Goal: Information Seeking & Learning: Learn about a topic

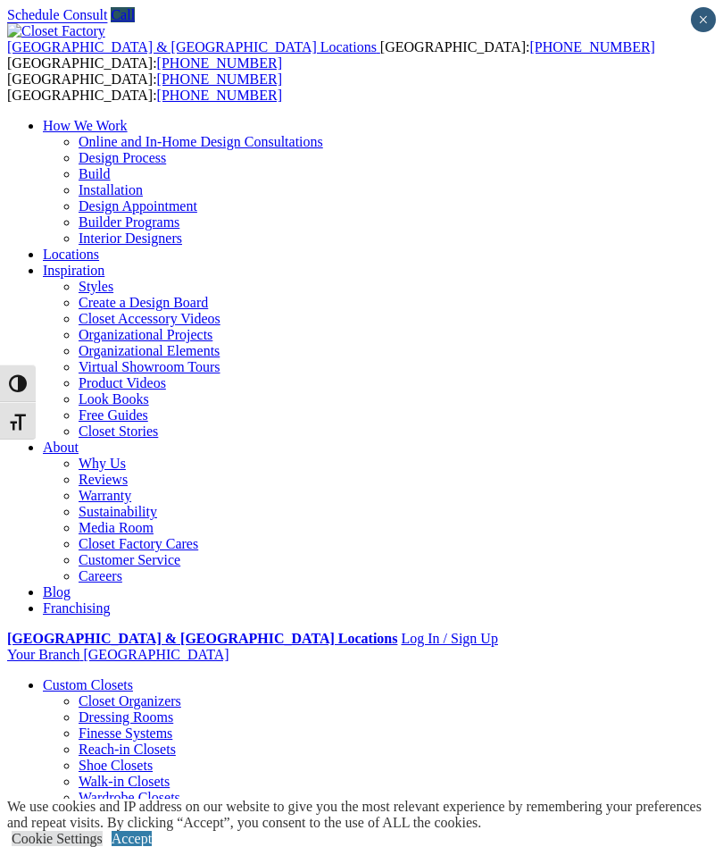
click at [0, 0] on span at bounding box center [0, 0] width 0 height 0
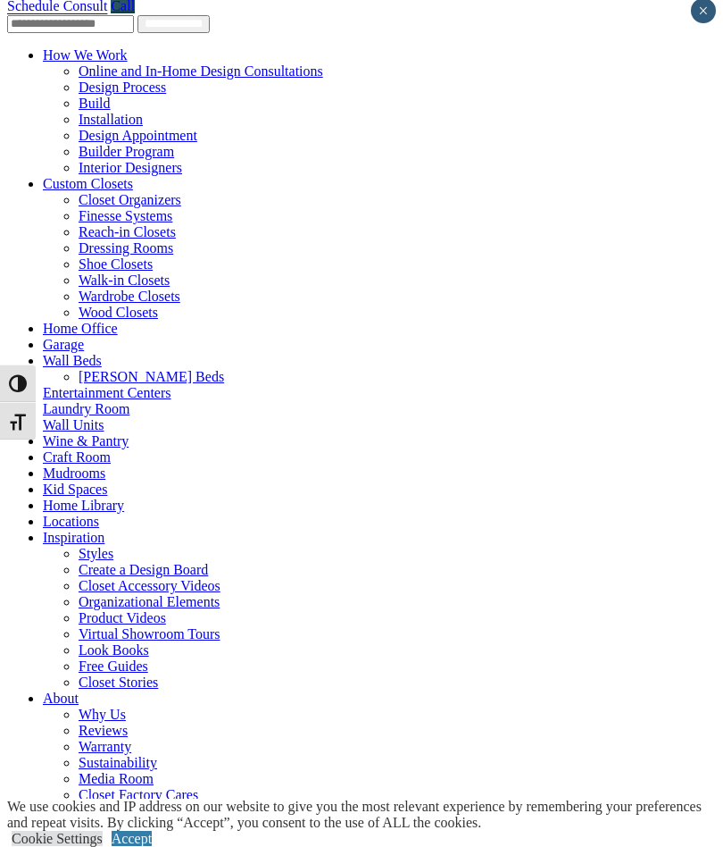
scroll to position [1, 0]
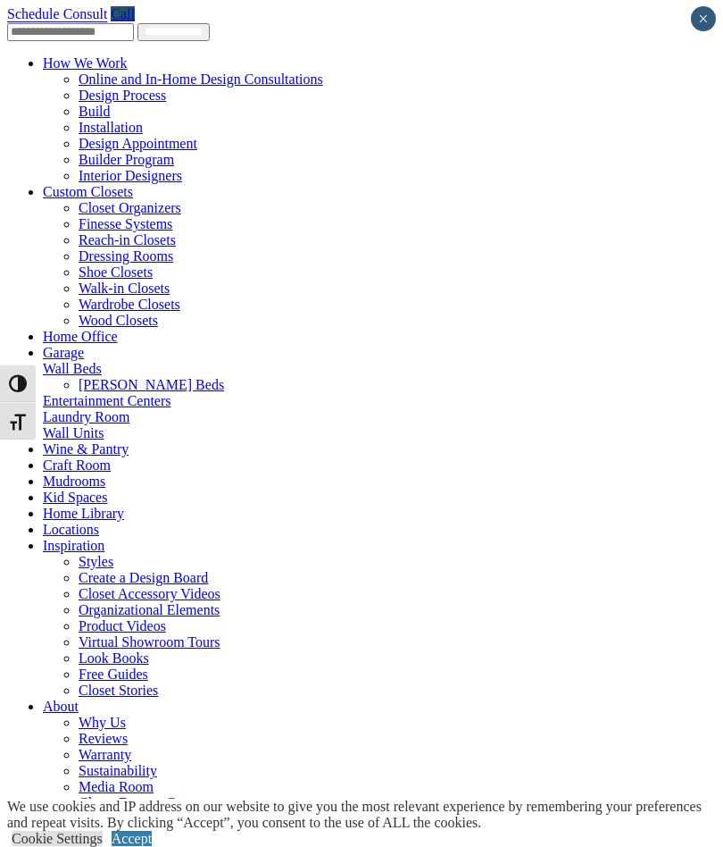
click at [43, 409] on link "Laundry Room" at bounding box center [86, 416] width 87 height 15
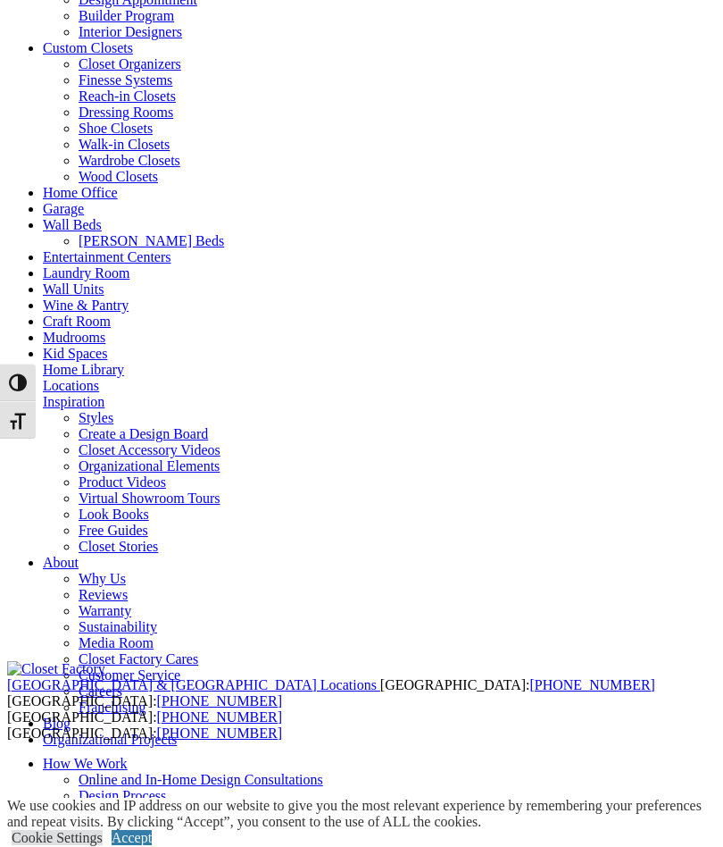
scroll to position [145, 0]
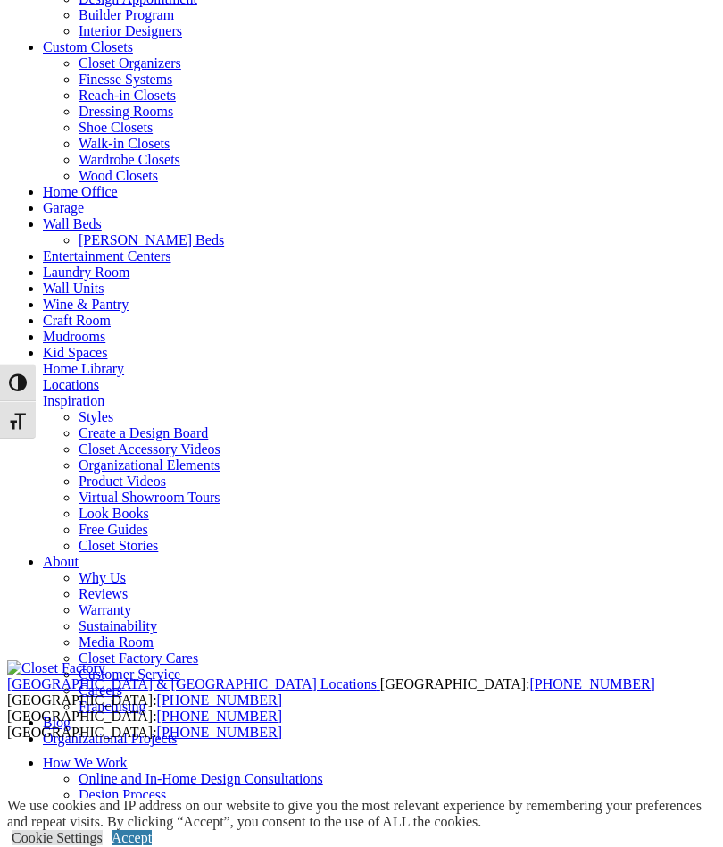
click at [43, 55] on link "Custom Closets" at bounding box center [88, 47] width 90 height 15
click at [133, 55] on span at bounding box center [133, 47] width 0 height 15
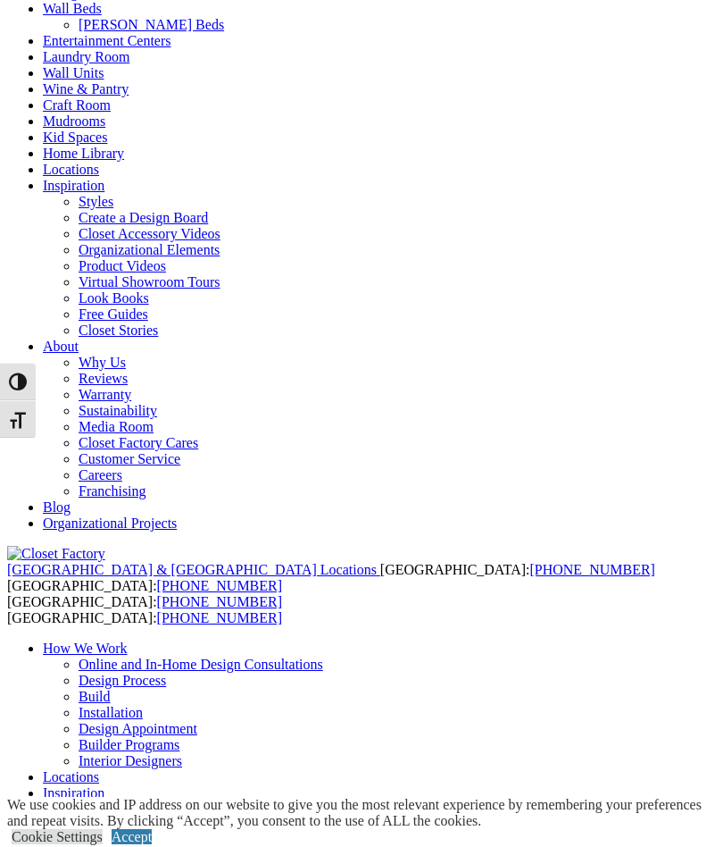
scroll to position [232, 0]
click at [0, 0] on div at bounding box center [0, 0] width 0 height 0
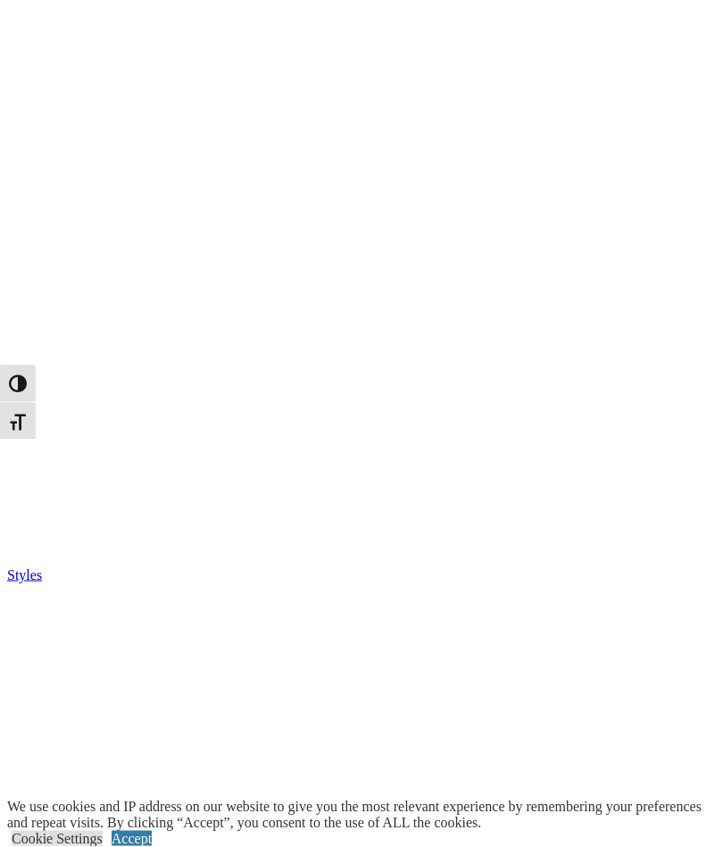
scroll to position [2887, 0]
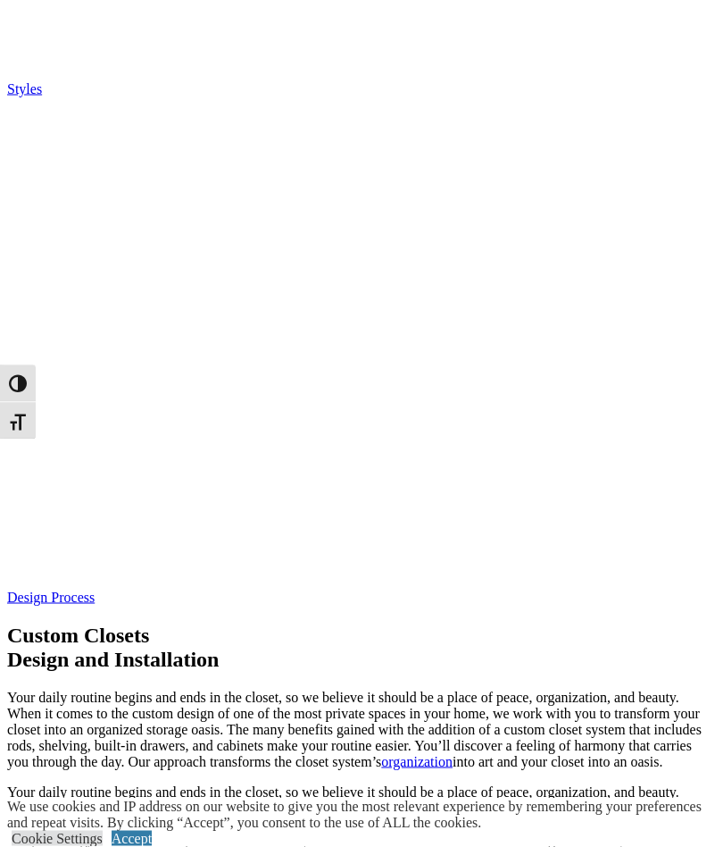
scroll to position [3509, 0]
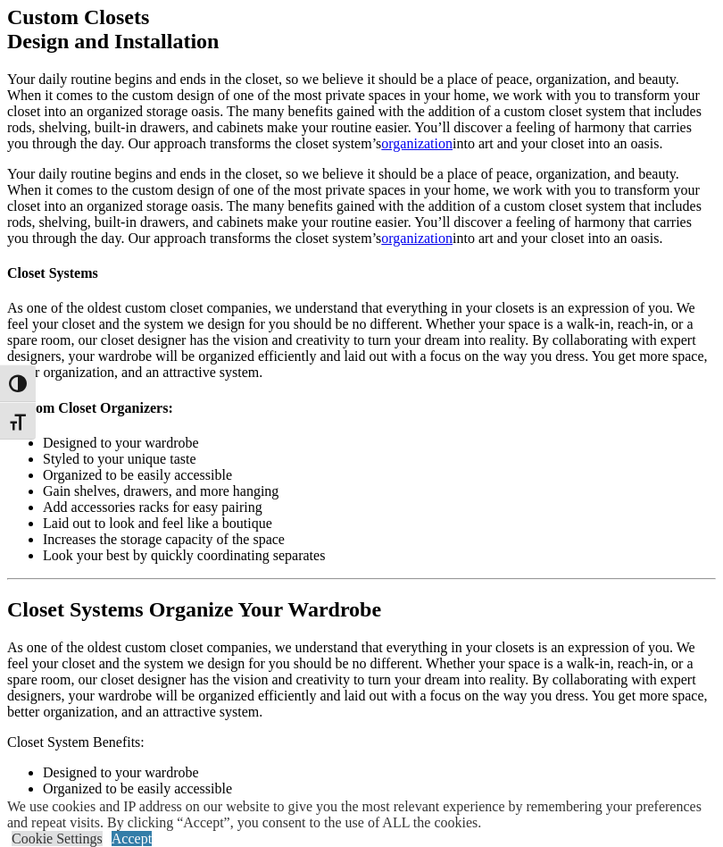
scroll to position [4156, 0]
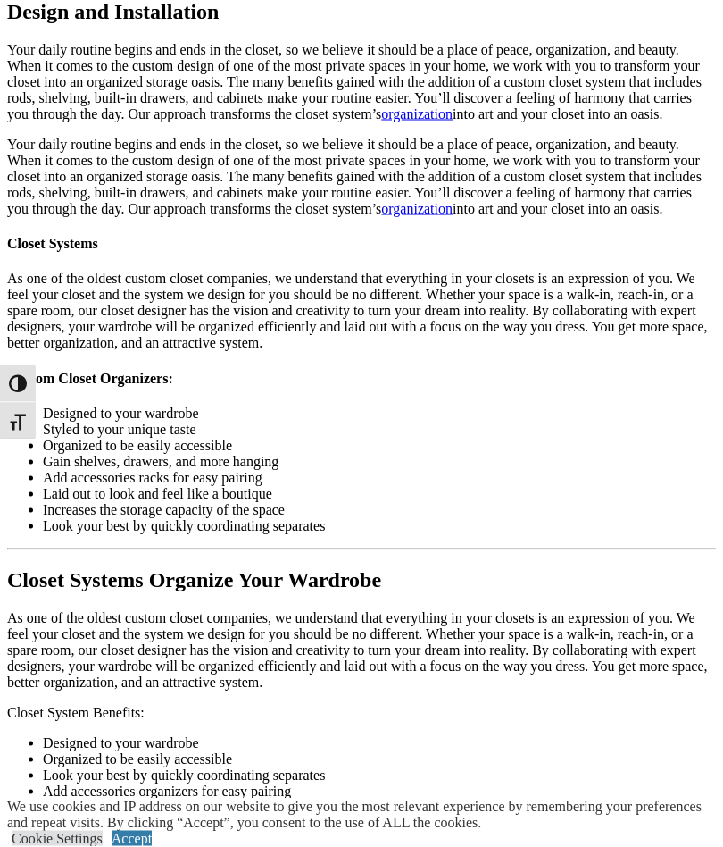
click at [0, 0] on div at bounding box center [0, 0] width 0 height 0
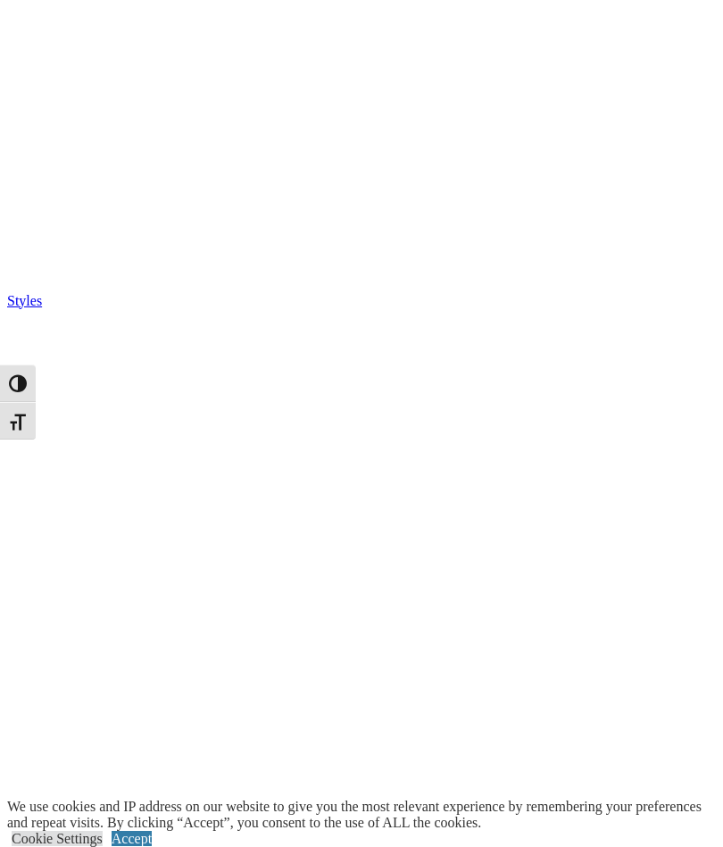
click at [0, 0] on div at bounding box center [0, 0] width 0 height 0
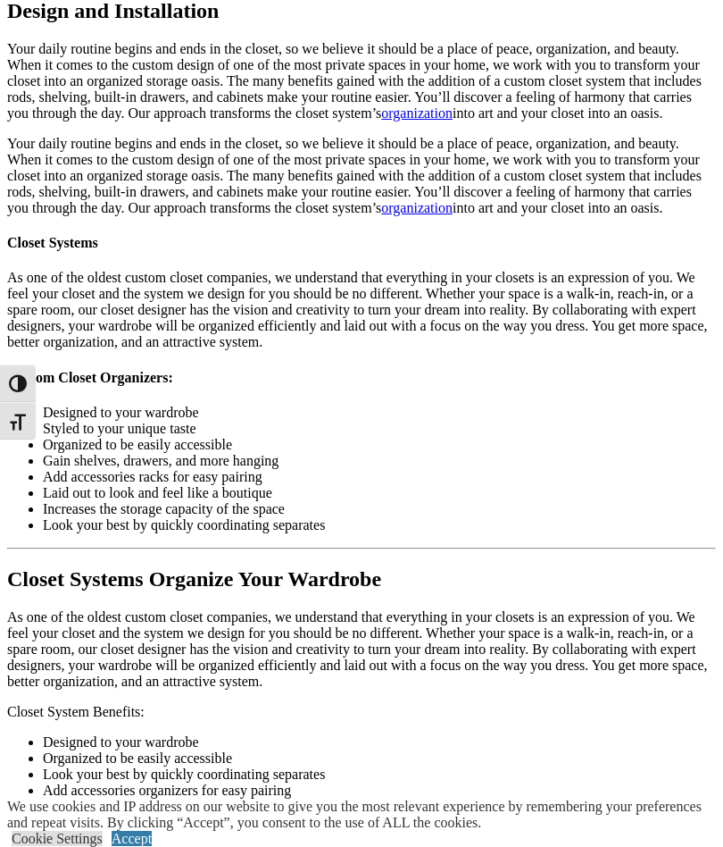
click at [0, 0] on div at bounding box center [0, 0] width 0 height 0
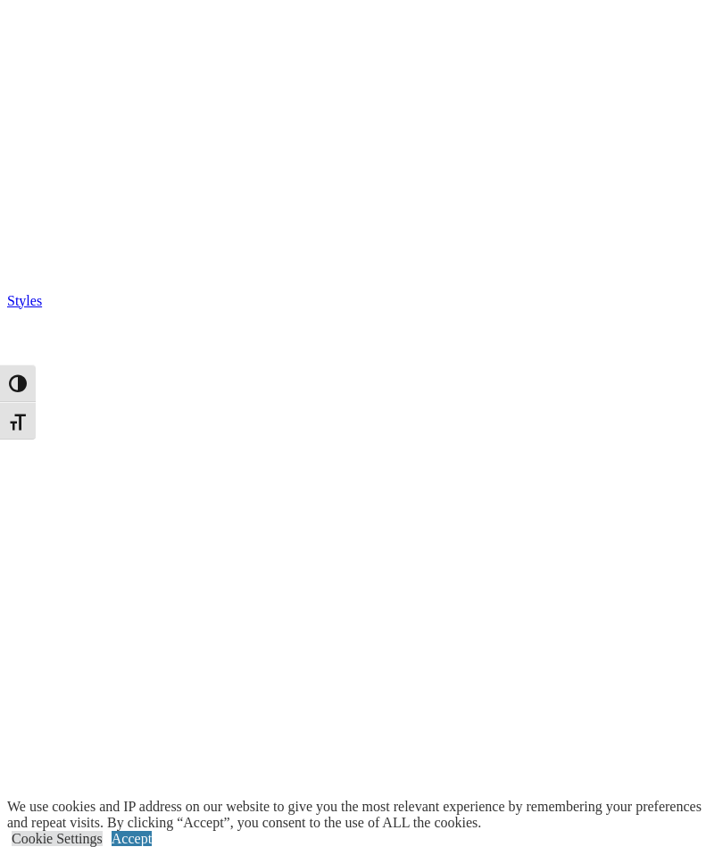
click at [0, 0] on span at bounding box center [0, 0] width 0 height 0
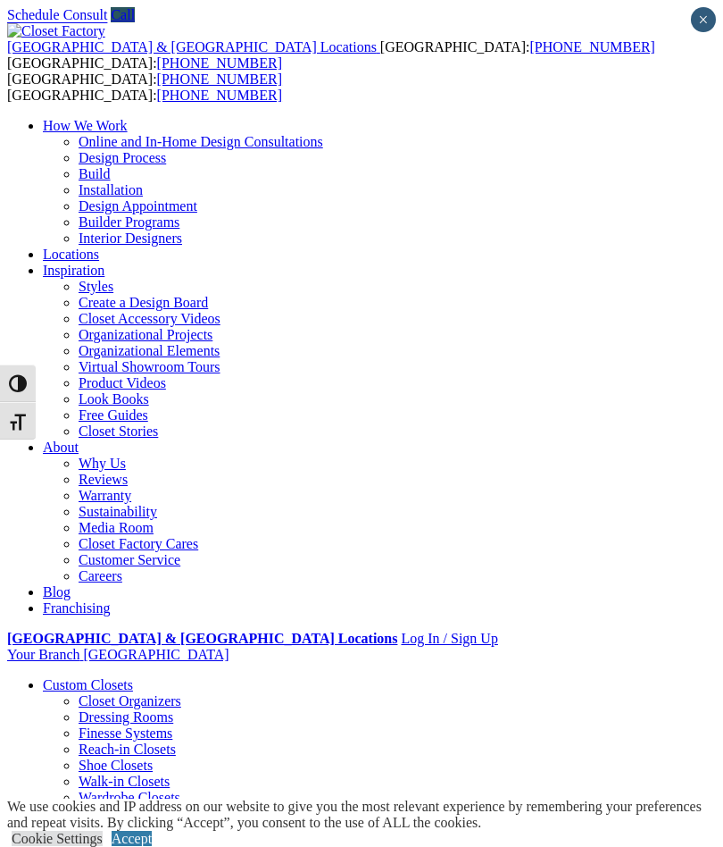
click at [0, 0] on div at bounding box center [0, 0] width 0 height 0
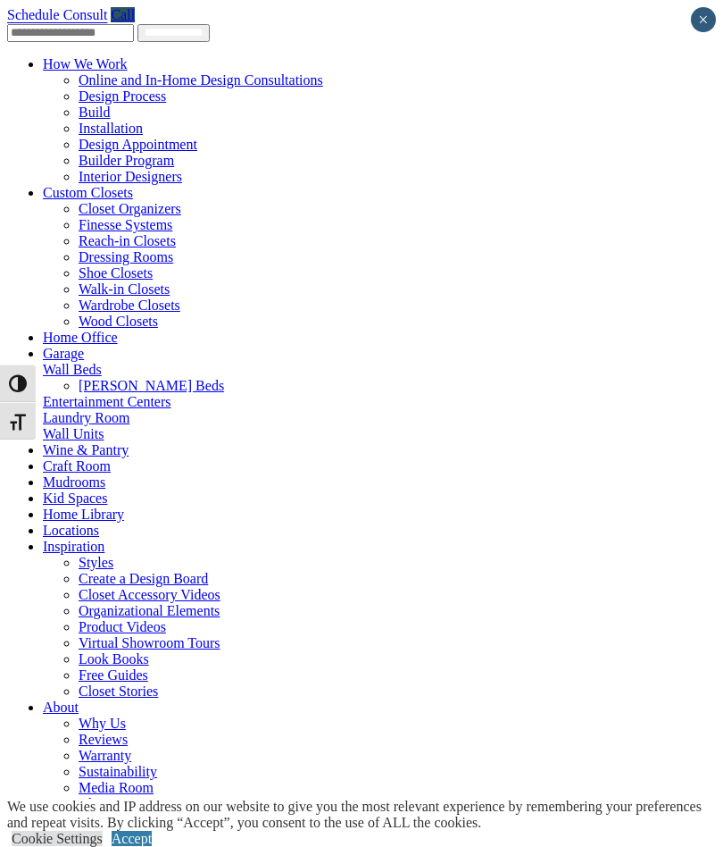
click at [0, 0] on span at bounding box center [0, 0] width 0 height 0
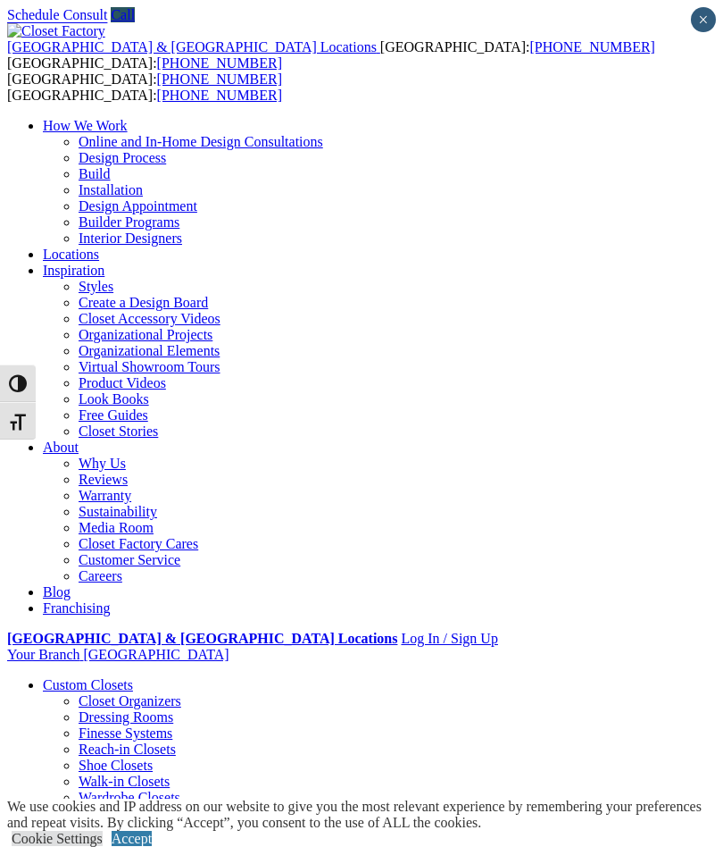
click at [0, 0] on span at bounding box center [0, 0] width 0 height 0
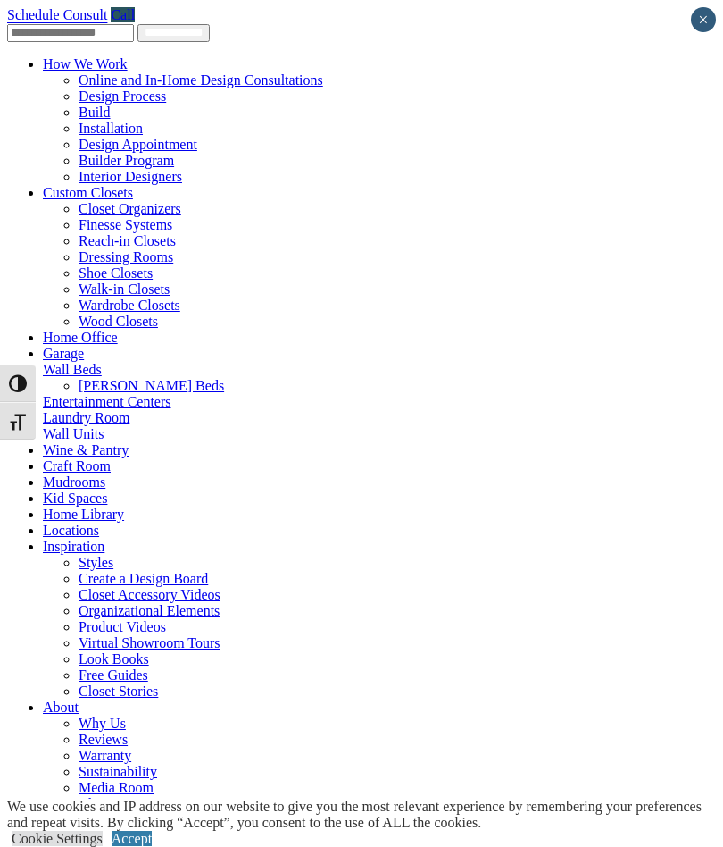
click at [0, 0] on div at bounding box center [0, 0] width 0 height 0
